Goal: Find specific page/section: Find specific page/section

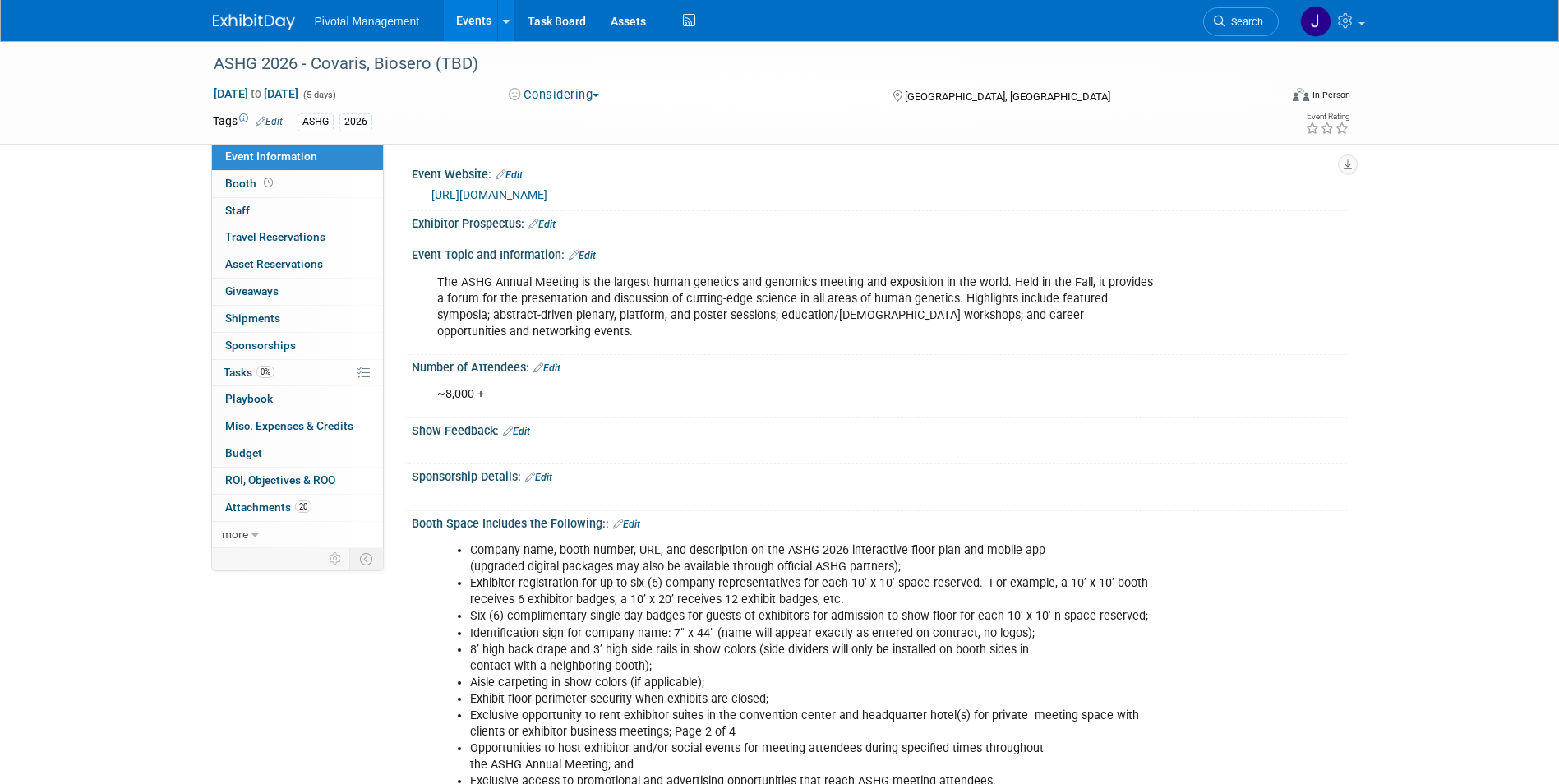
click at [1252, 27] on span "Search" at bounding box center [1245, 22] width 38 height 12
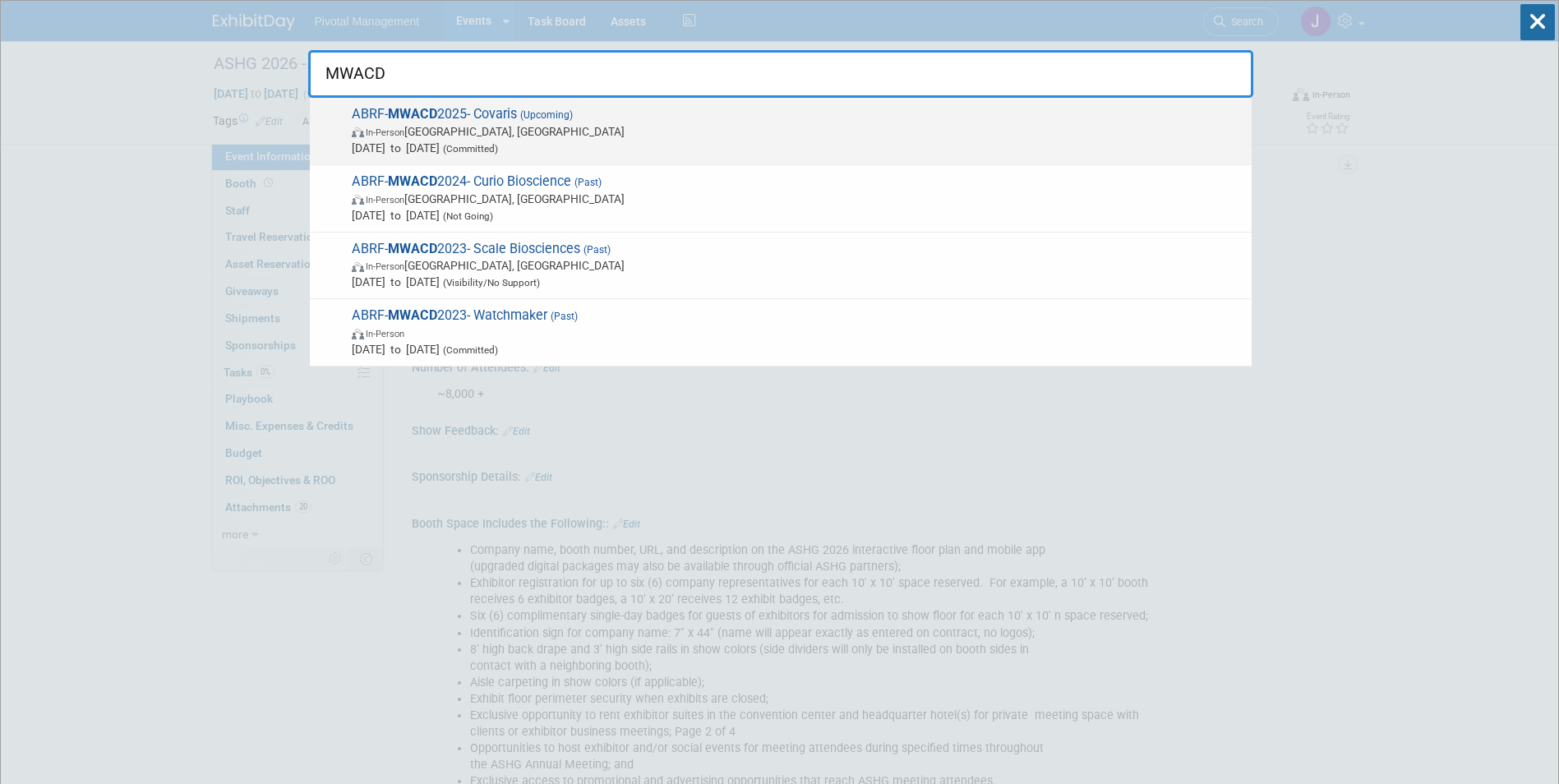
type input "MWACD"
click at [673, 111] on span "ABRF- MWACD 2025- Covaris (Upcoming) In-Person Madison, WI Oct 22, 2025 to Oct …" at bounding box center [795, 130] width 897 height 50
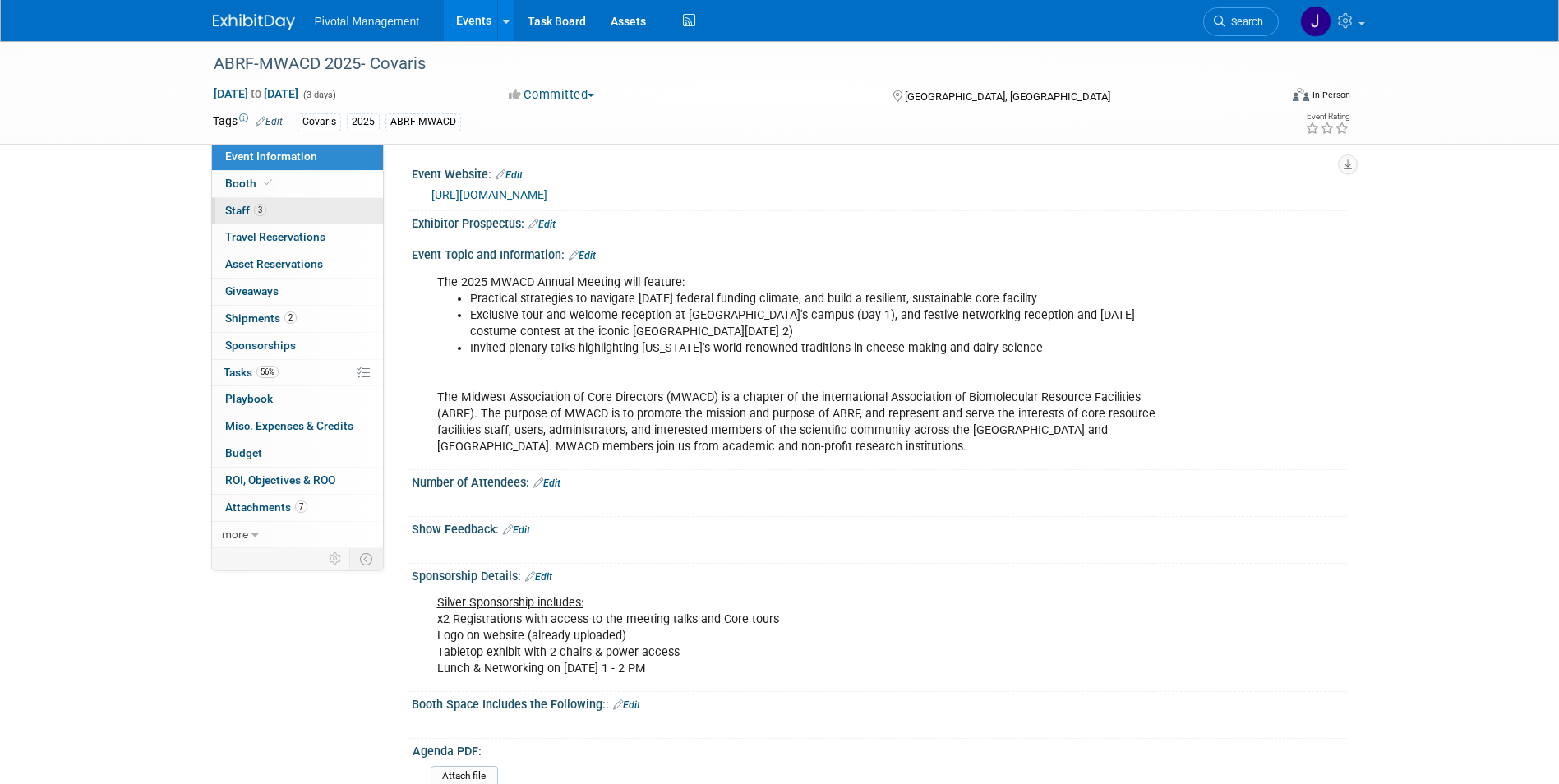
click at [339, 204] on link "3 Staff 3" at bounding box center [297, 211] width 171 height 27
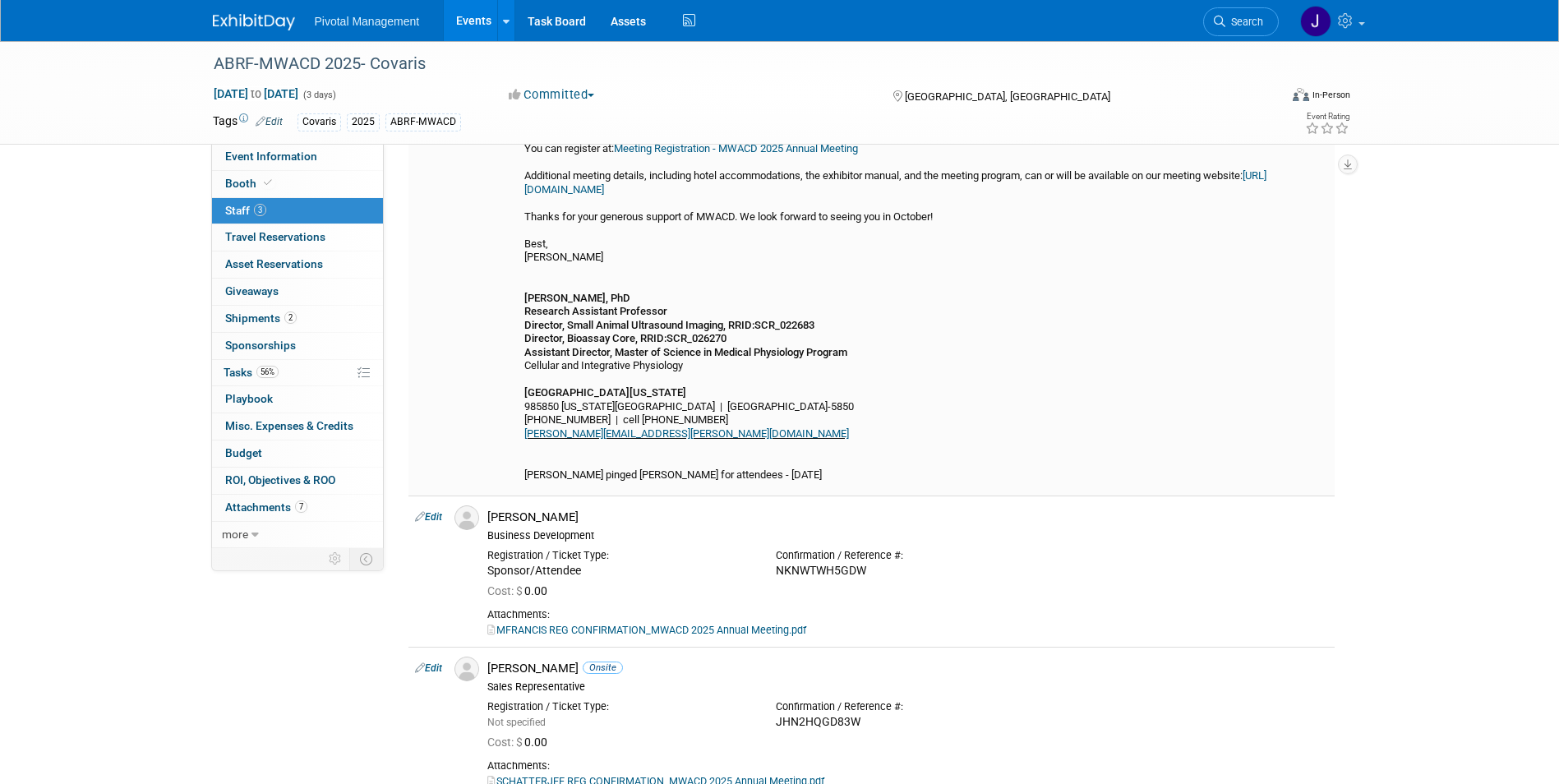
scroll to position [56, 0]
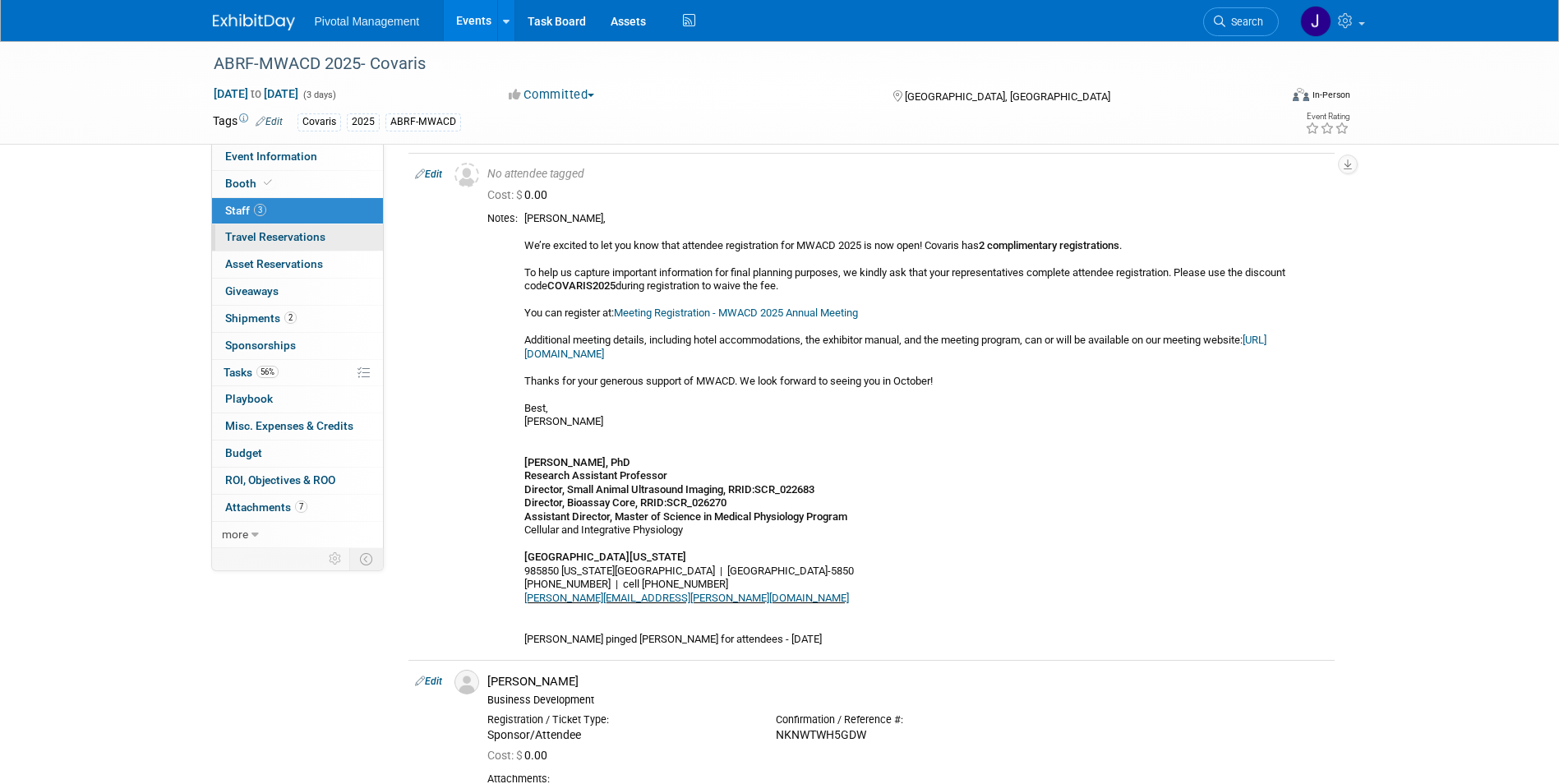
click at [288, 241] on span "Travel Reservations 0" at bounding box center [276, 236] width 101 height 13
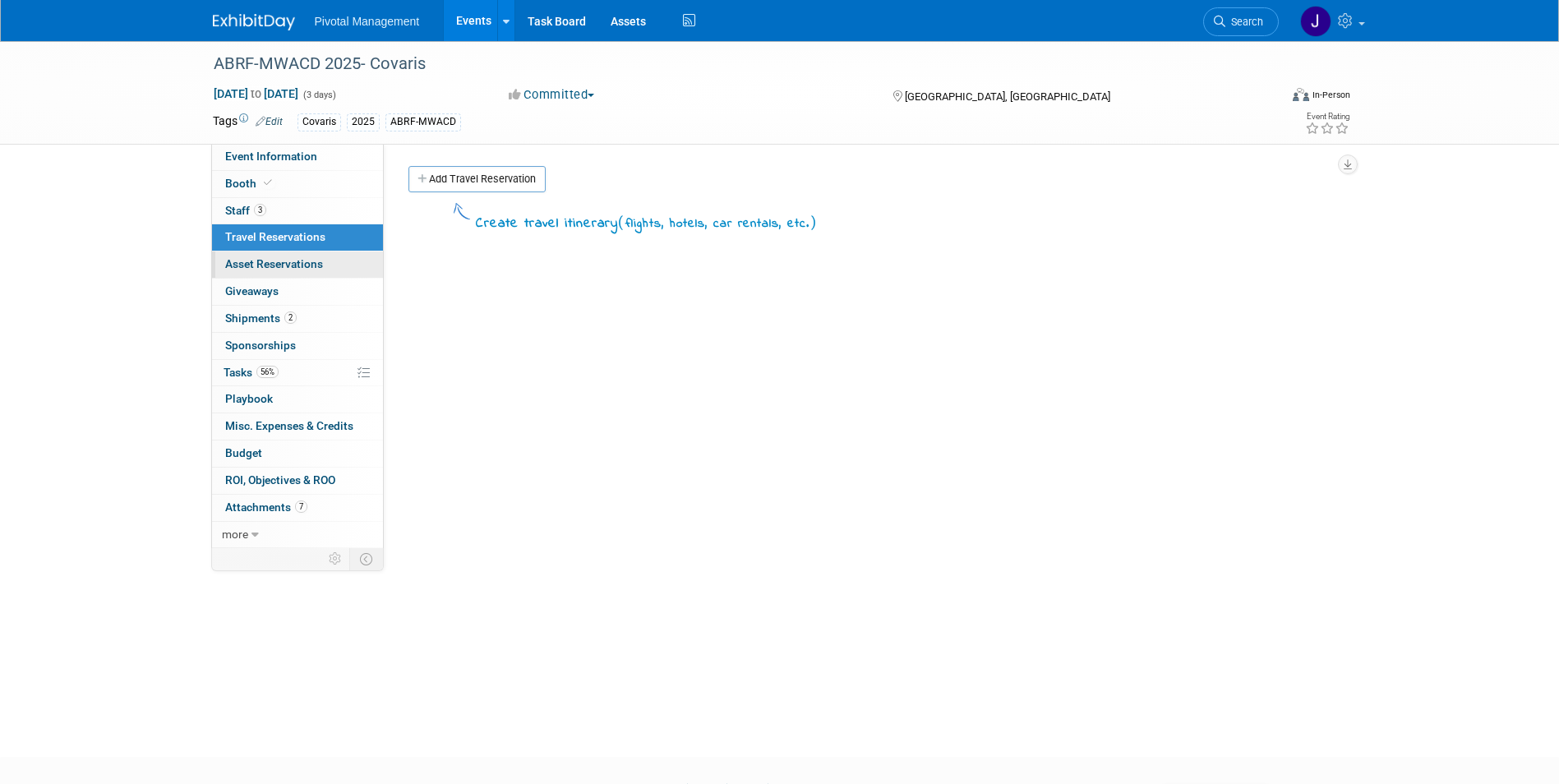
click at [287, 272] on link "0 Asset Reservations 0" at bounding box center [297, 265] width 171 height 27
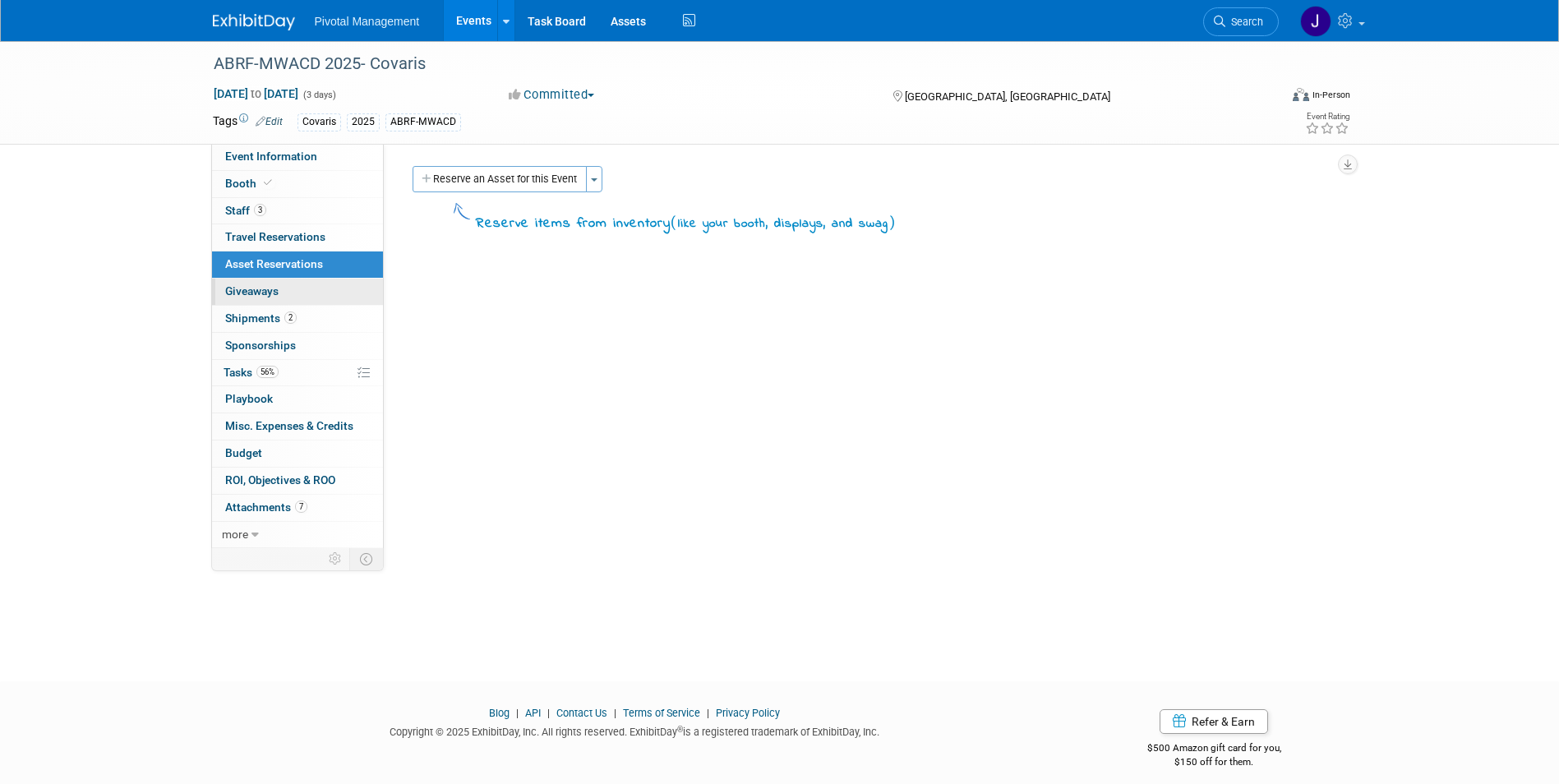
click at [288, 301] on link "0 Giveaways 0" at bounding box center [297, 291] width 171 height 27
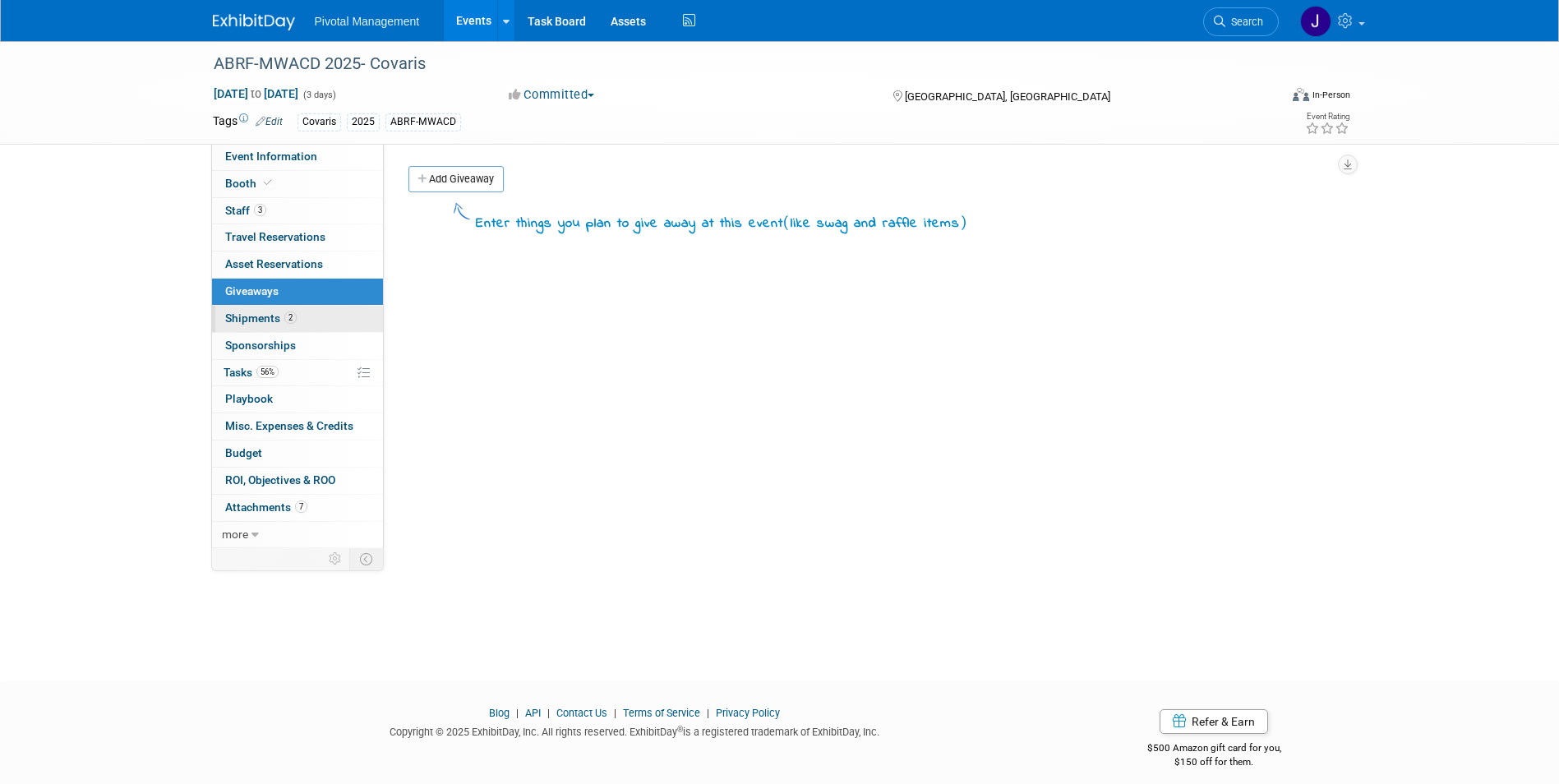
click at [289, 318] on span "2" at bounding box center [290, 317] width 12 height 12
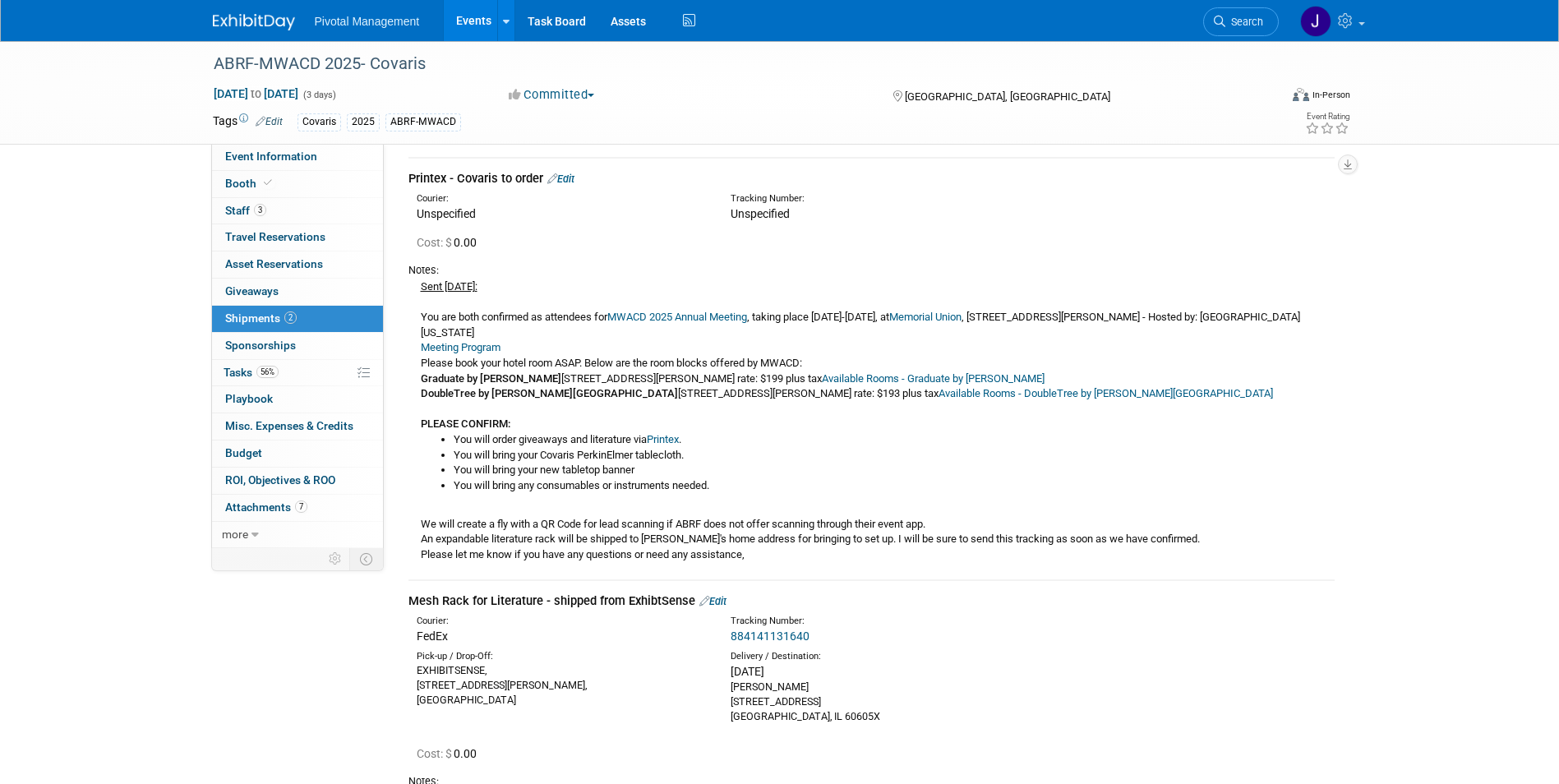
scroll to position [164, 0]
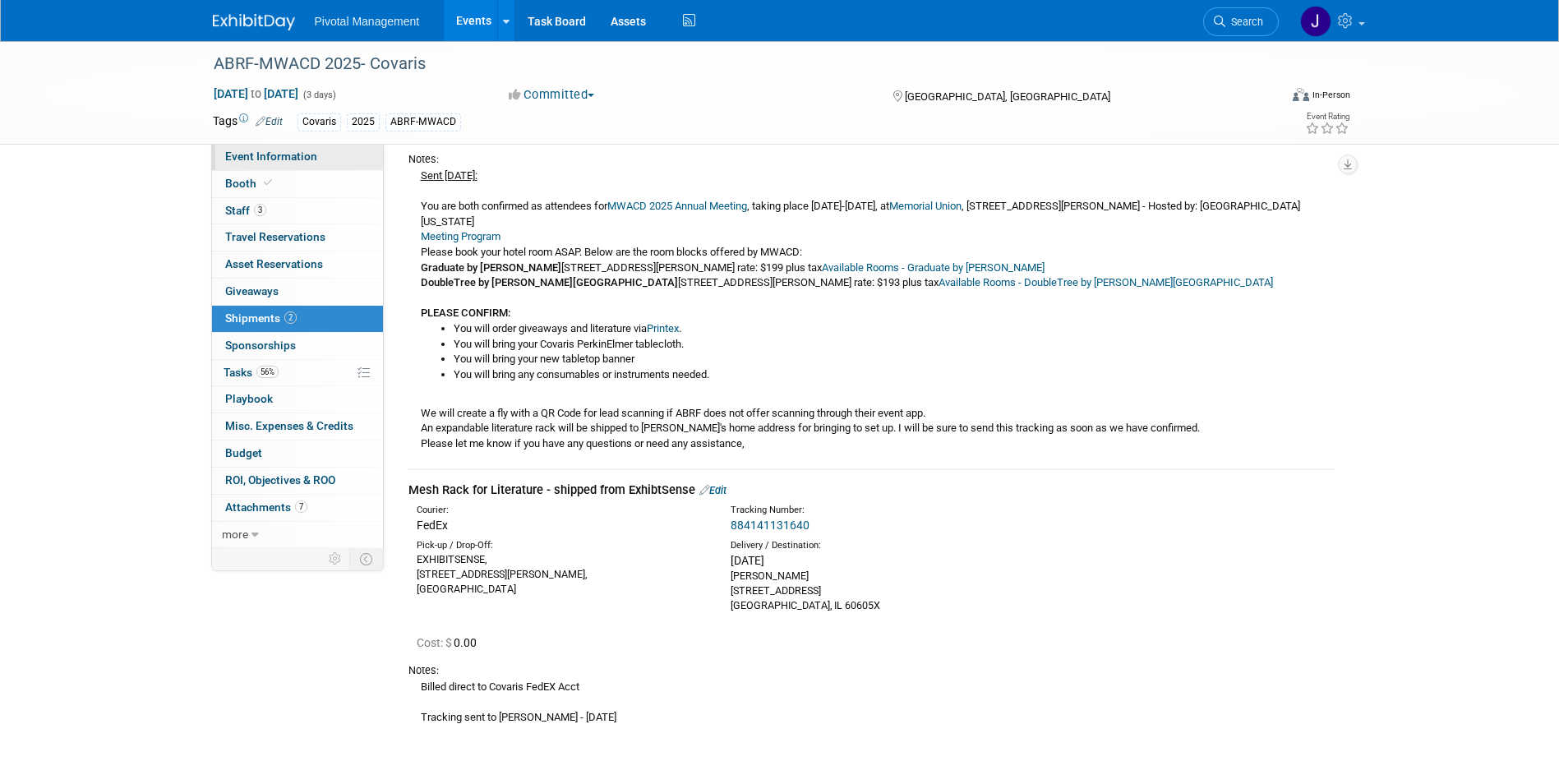
click at [307, 155] on span "Event Information" at bounding box center [271, 155] width 92 height 13
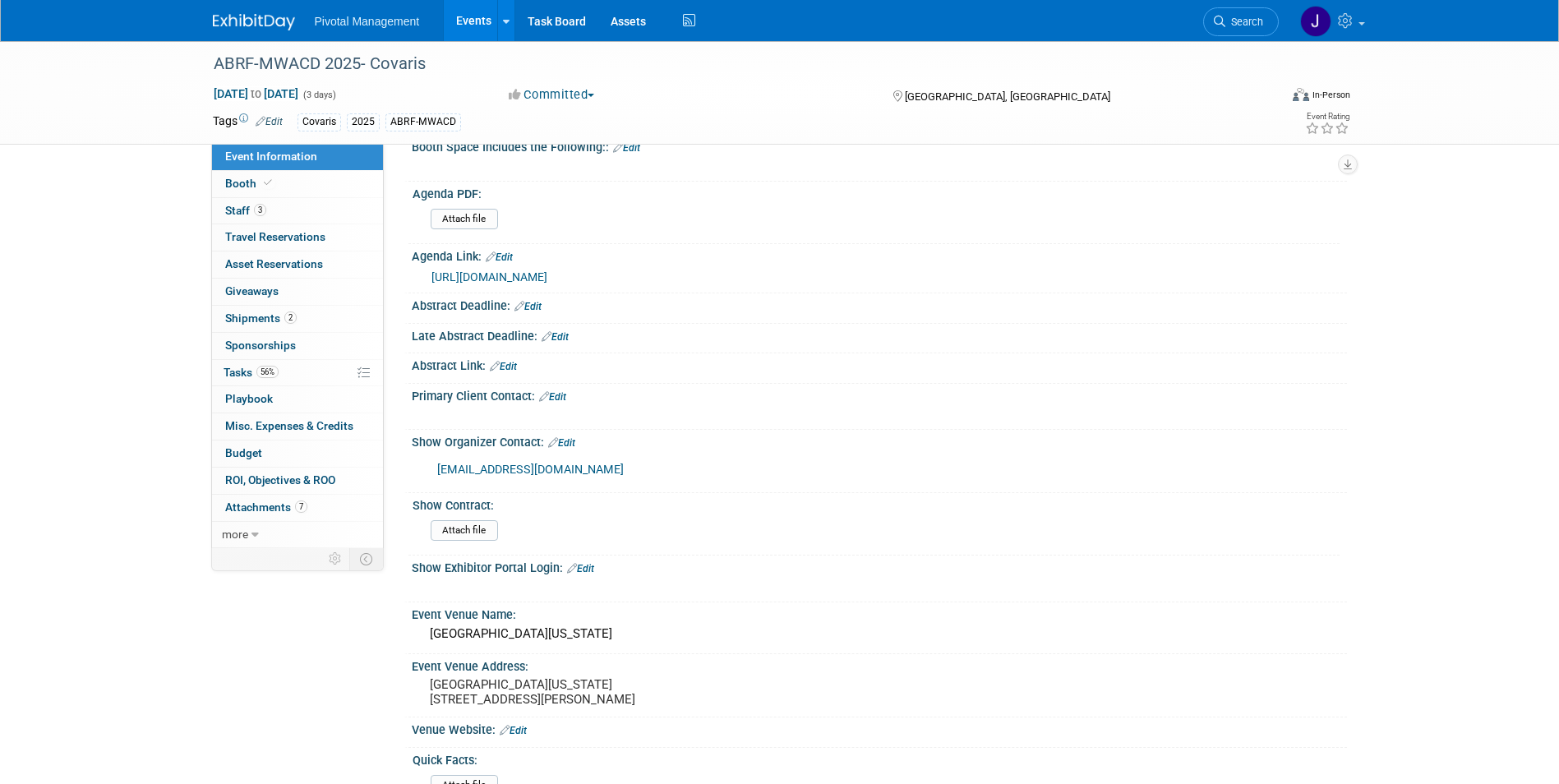
scroll to position [658, 0]
